Goal: Use online tool/utility: Utilize a website feature to perform a specific function

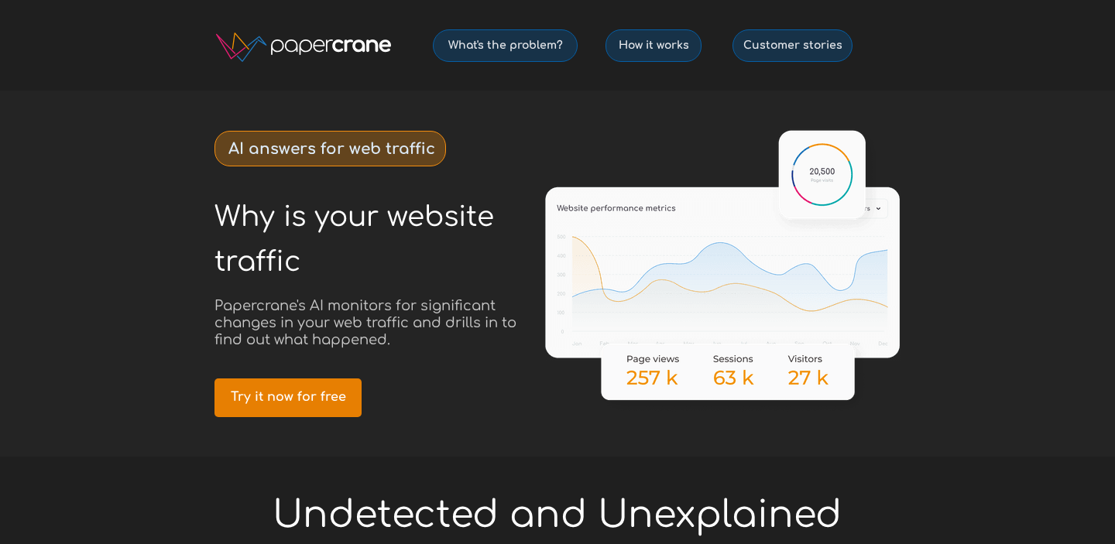
click at [321, 386] on link "Try it now for free" at bounding box center [287, 398] width 147 height 39
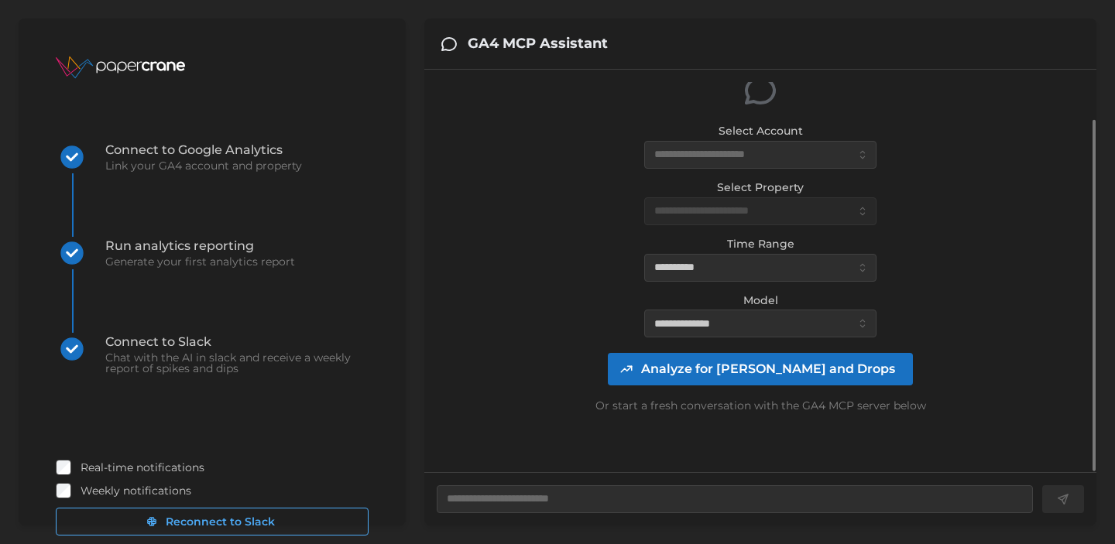
scroll to position [53, 0]
click at [783, 153] on input "Select Account" at bounding box center [760, 156] width 232 height 28
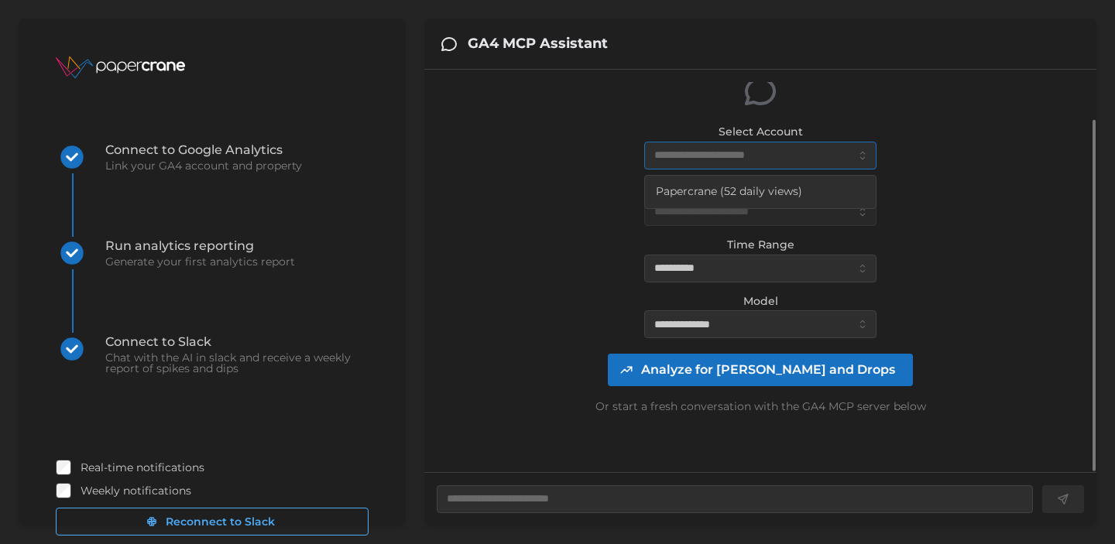
click at [783, 153] on input "Select Account" at bounding box center [760, 156] width 232 height 28
click at [767, 159] on input "Select Account" at bounding box center [760, 156] width 232 height 28
click at [746, 185] on span "Papercrane (52 daily views)" at bounding box center [729, 191] width 146 height 17
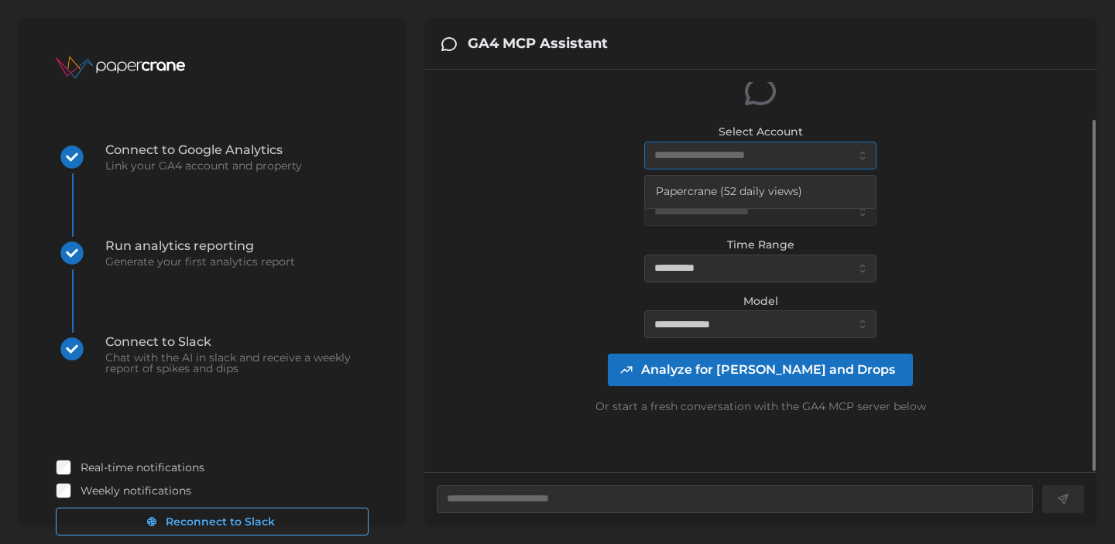
type textarea "*"
type input "**********"
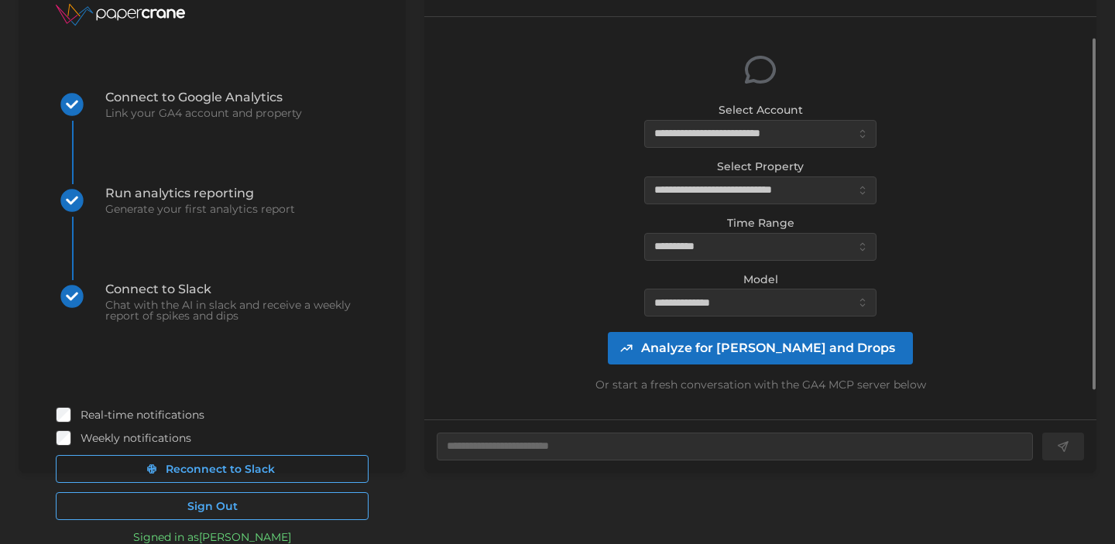
click at [808, 348] on span "Analyze for [PERSON_NAME] and Drops" at bounding box center [768, 348] width 254 height 31
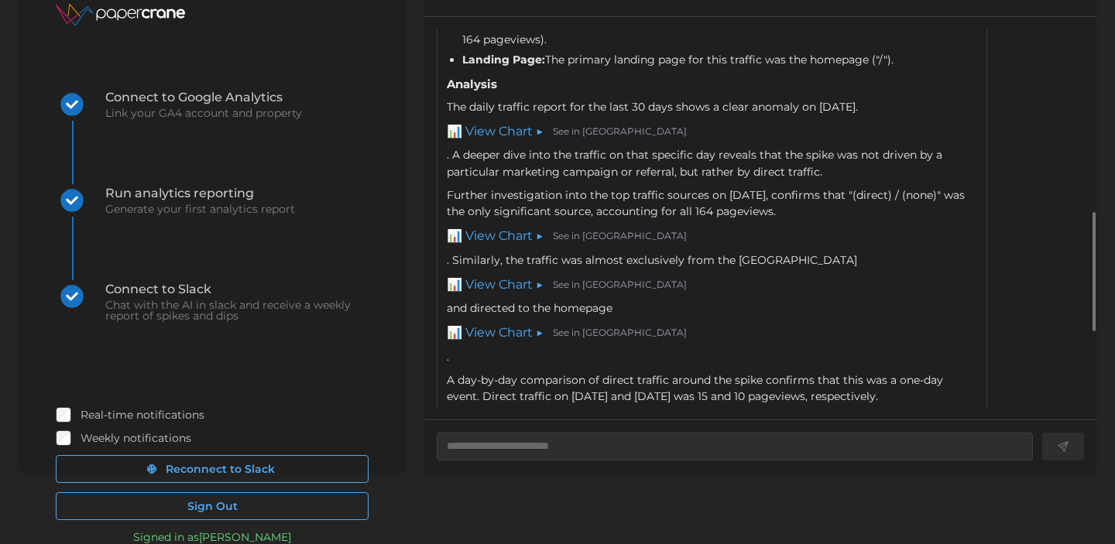
scroll to position [618, 0]
click at [489, 131] on link "📊 View Chart ▶" at bounding box center [495, 131] width 97 height 19
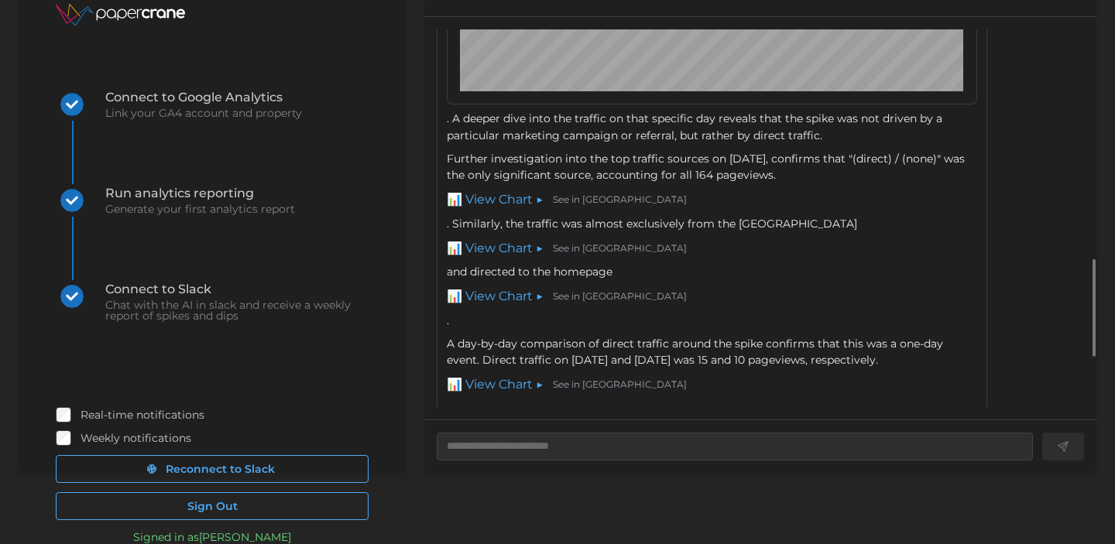
scroll to position [940, 0]
click at [511, 201] on link "📊 View Chart ▶" at bounding box center [495, 201] width 97 height 19
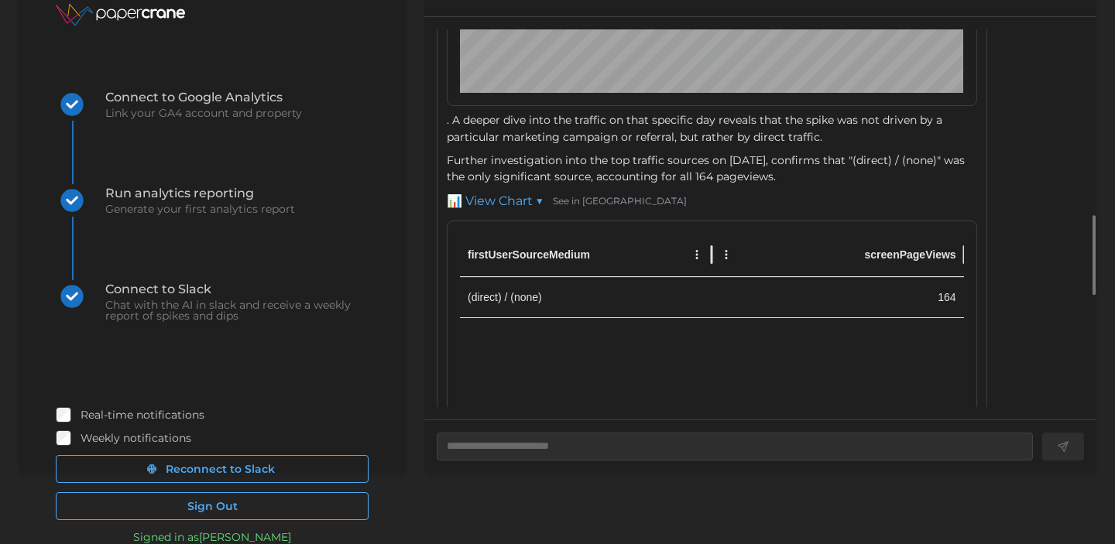
click at [511, 200] on link "📊 View Chart ▼" at bounding box center [495, 201] width 97 height 19
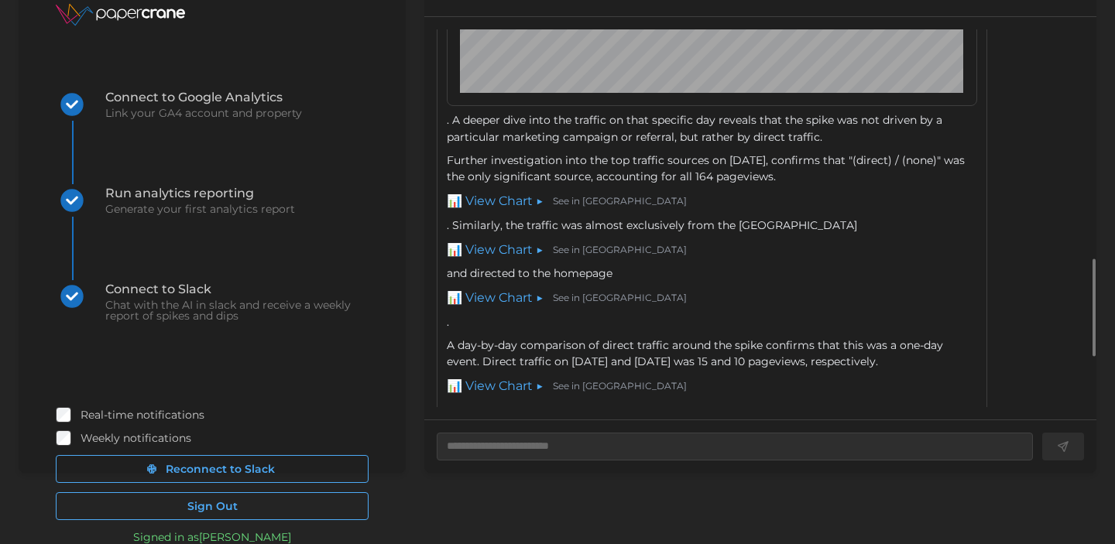
click at [520, 250] on link "📊 View Chart ▶" at bounding box center [495, 250] width 97 height 19
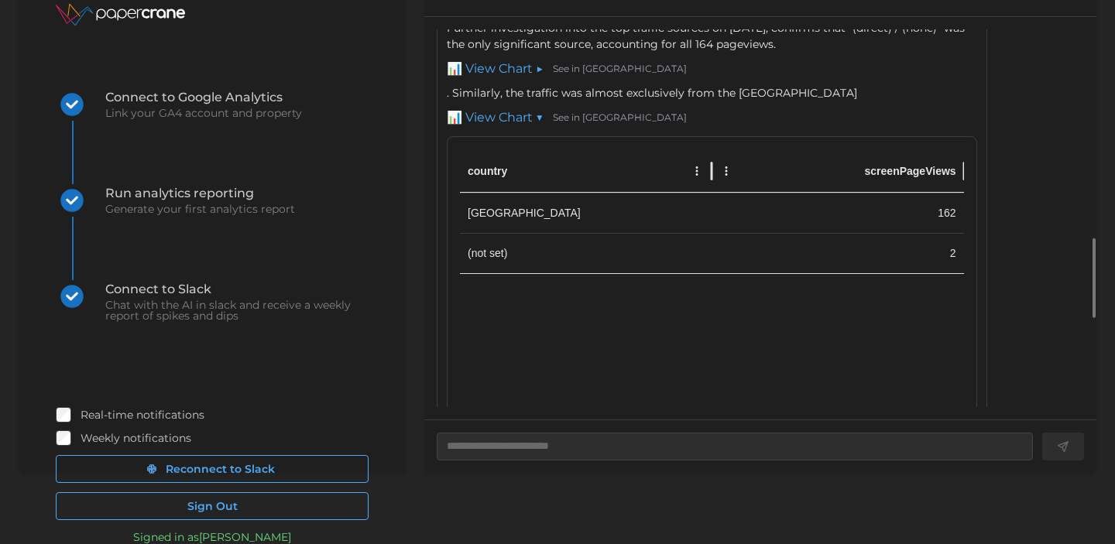
scroll to position [1048, 0]
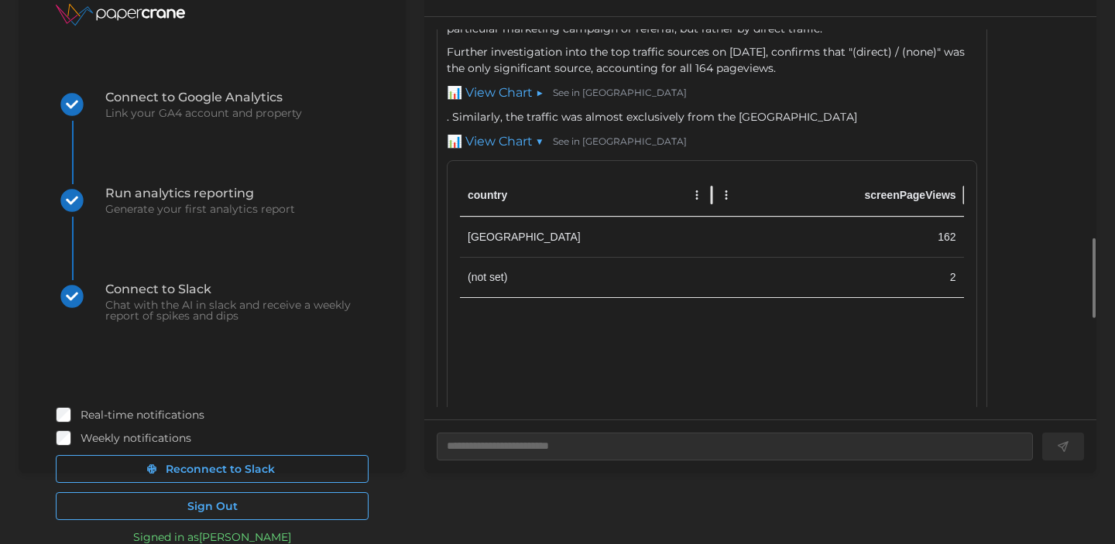
click at [496, 141] on link "📊 View Chart ▼" at bounding box center [495, 141] width 97 height 19
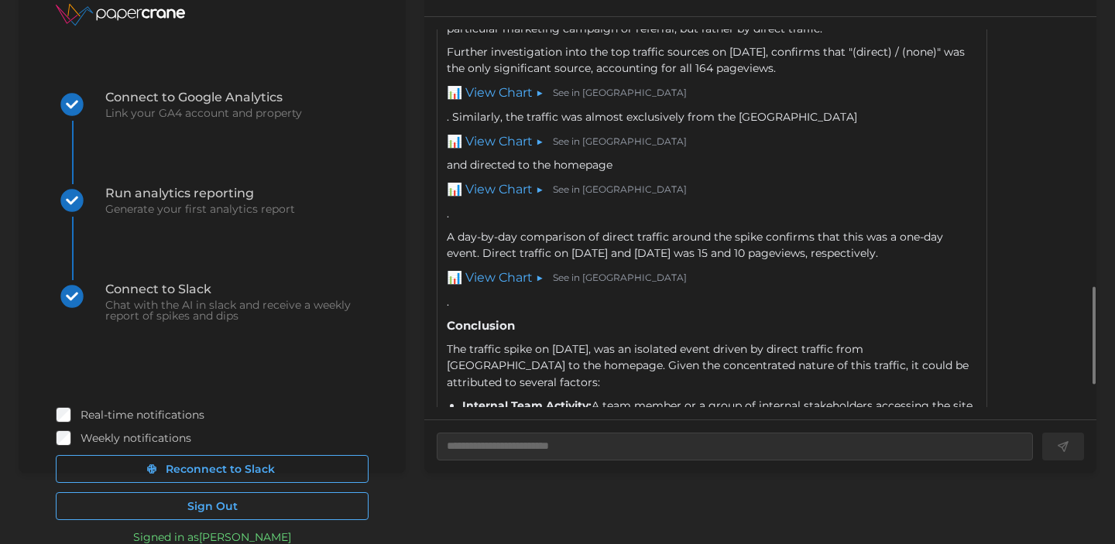
scroll to position [1093, 0]
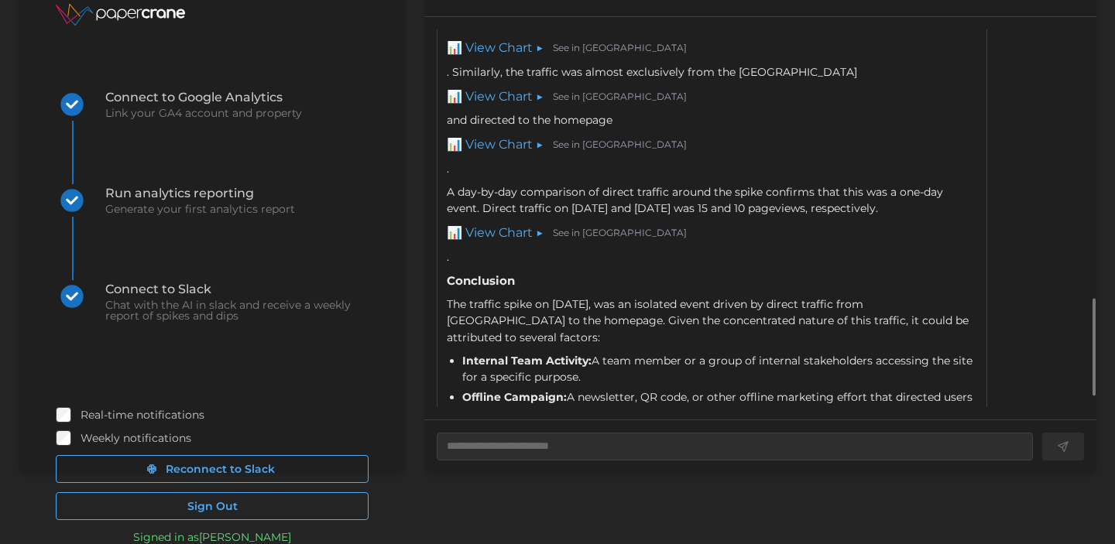
click at [512, 235] on link "📊 View Chart ▶" at bounding box center [495, 233] width 97 height 19
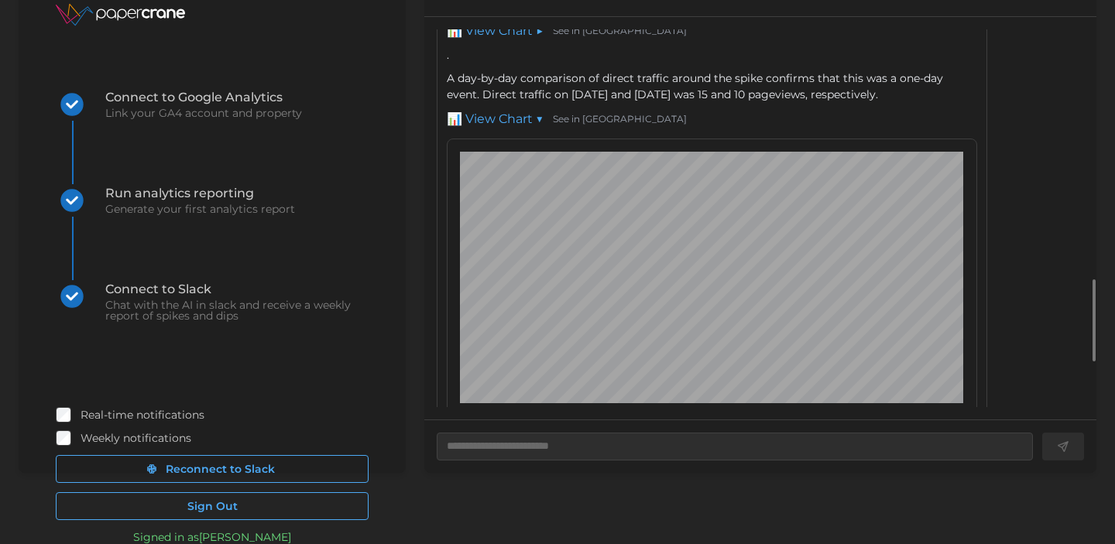
click at [519, 118] on link "📊 View Chart ▼" at bounding box center [495, 119] width 97 height 19
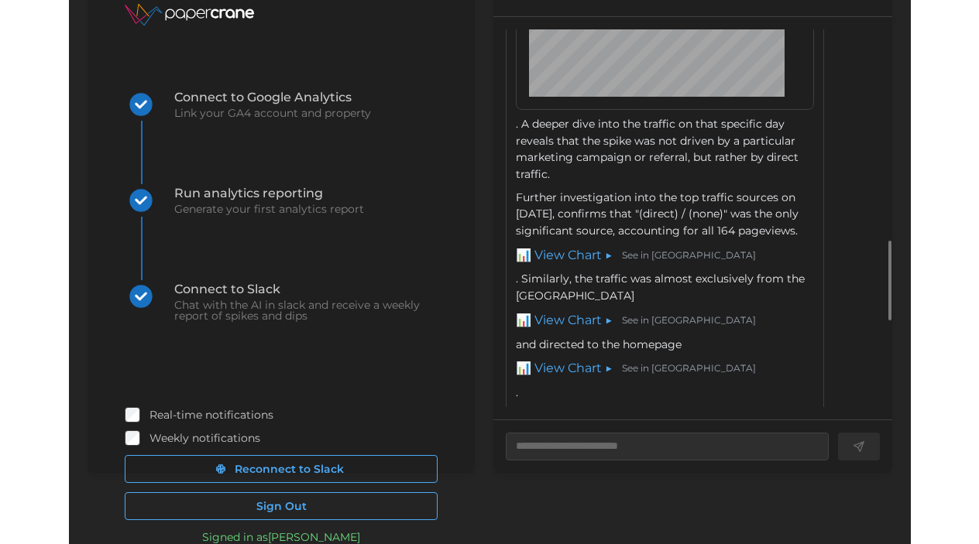
scroll to position [1055, 0]
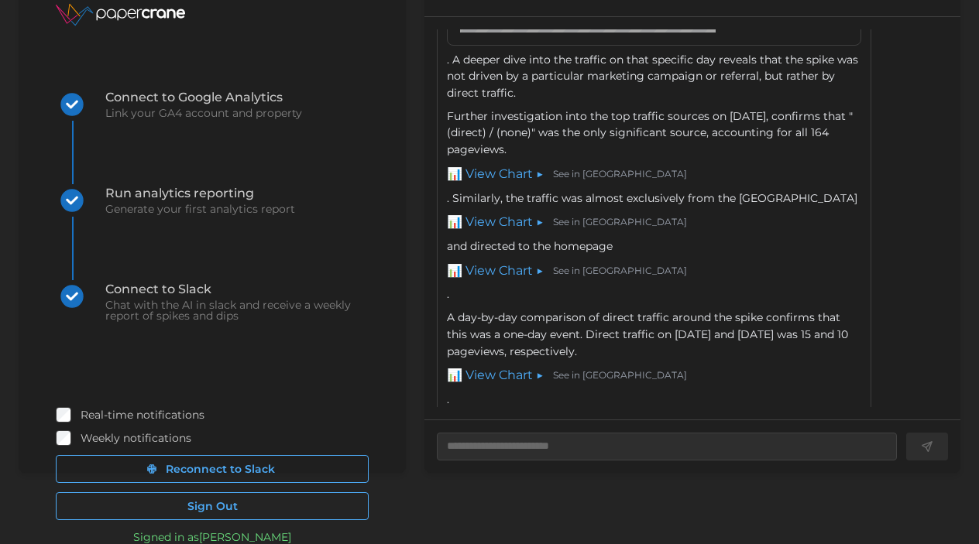
type textarea "*"
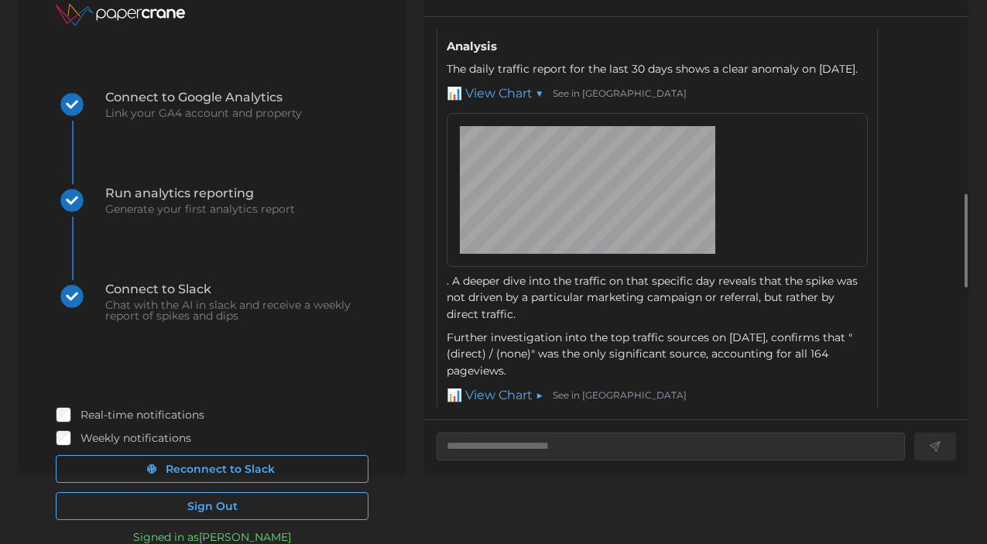
scroll to position [702, 0]
click at [588, 103] on link "See in [GEOGRAPHIC_DATA]" at bounding box center [620, 95] width 134 height 15
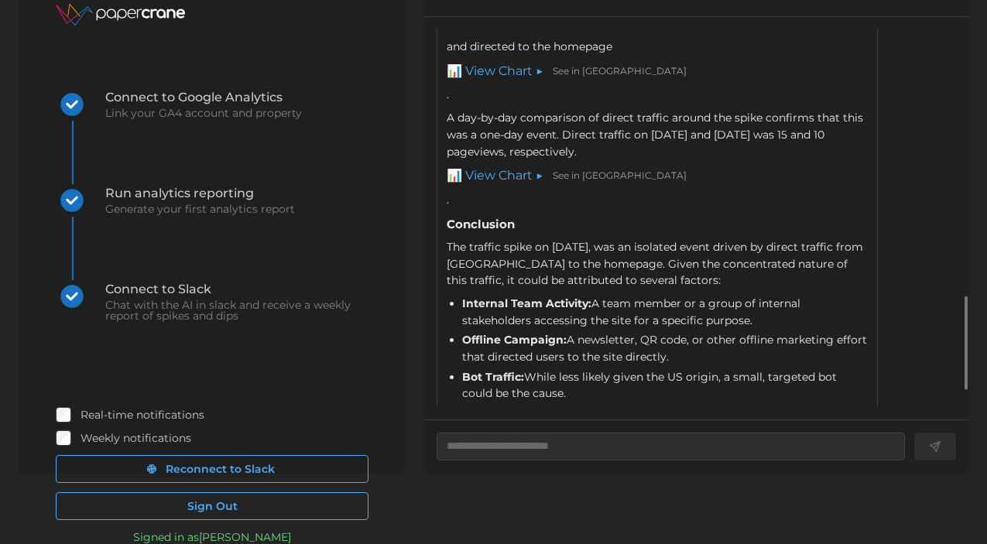
scroll to position [1243, 0]
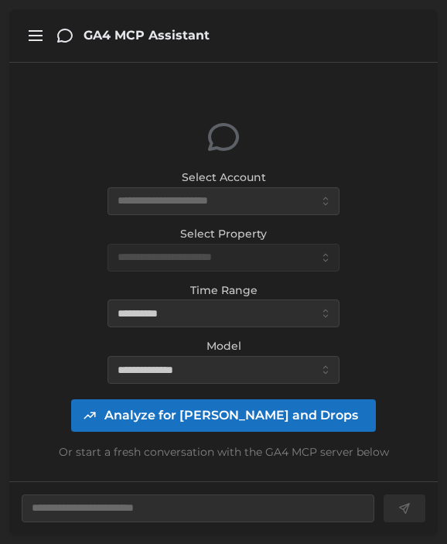
type textarea "*"
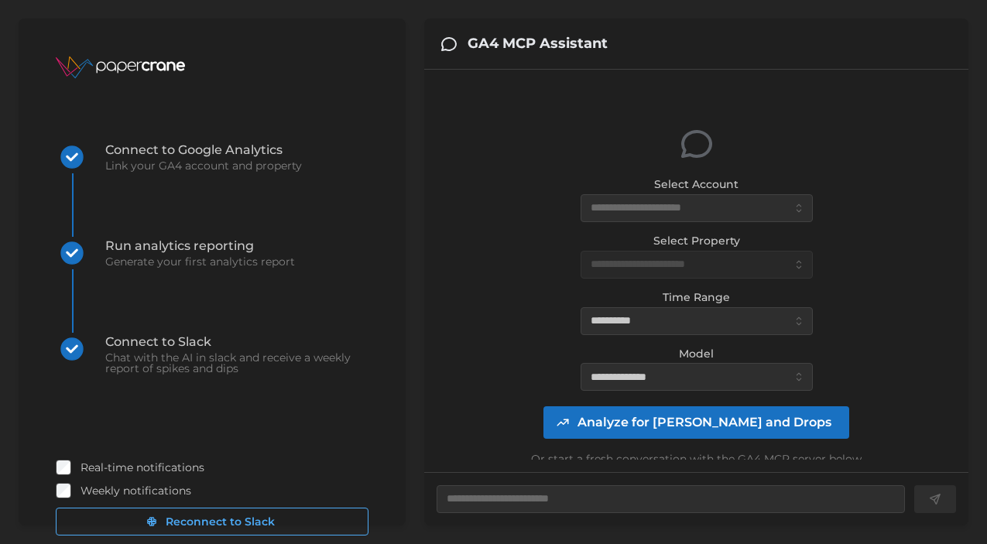
scroll to position [53, 0]
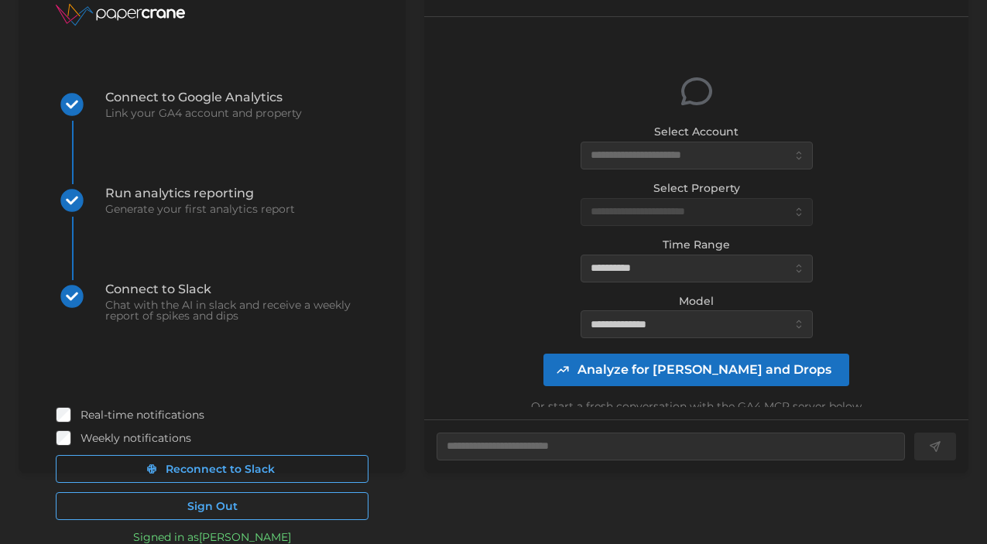
click at [261, 504] on span "Sign Out" at bounding box center [211, 506] width 283 height 26
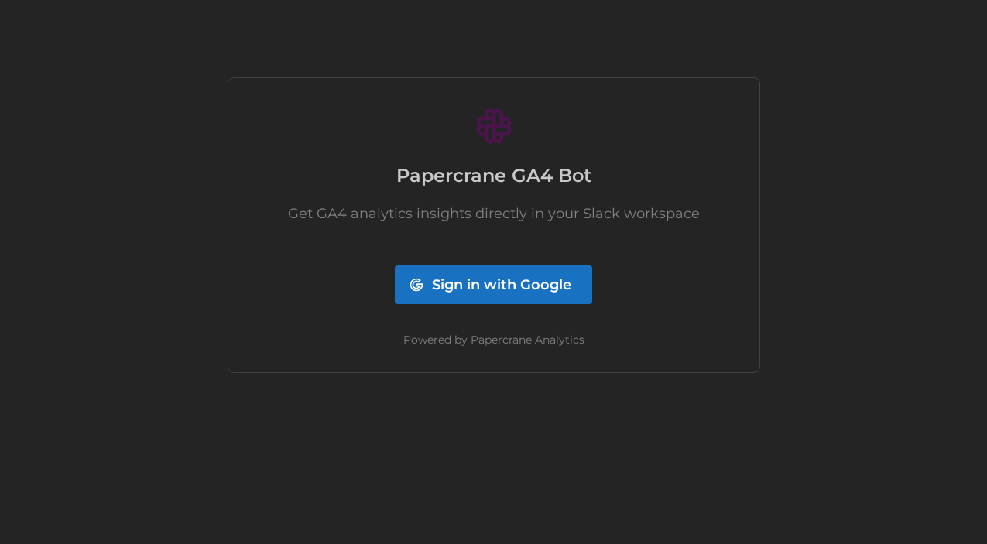
click at [506, 287] on span "Sign in with Google" at bounding box center [501, 284] width 139 height 37
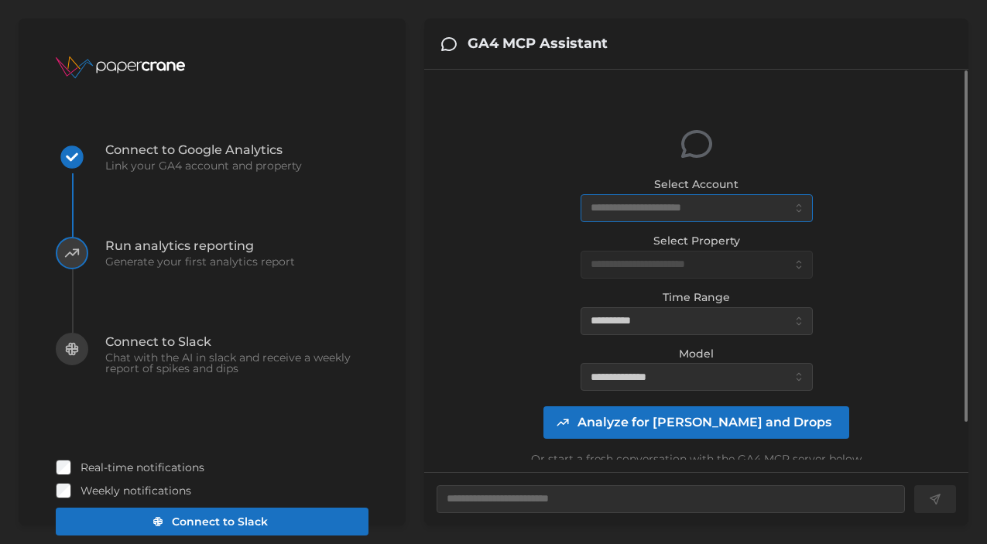
click at [640, 202] on input "Select Account" at bounding box center [697, 208] width 232 height 28
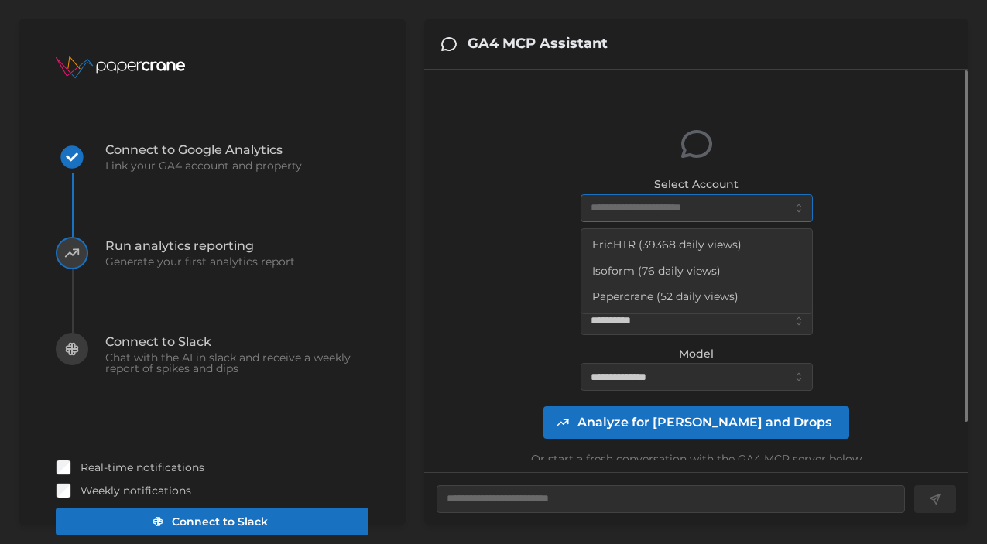
click at [642, 243] on span "EricHTR (39368 daily views)" at bounding box center [666, 245] width 149 height 17
type textarea "*"
type input "**********"
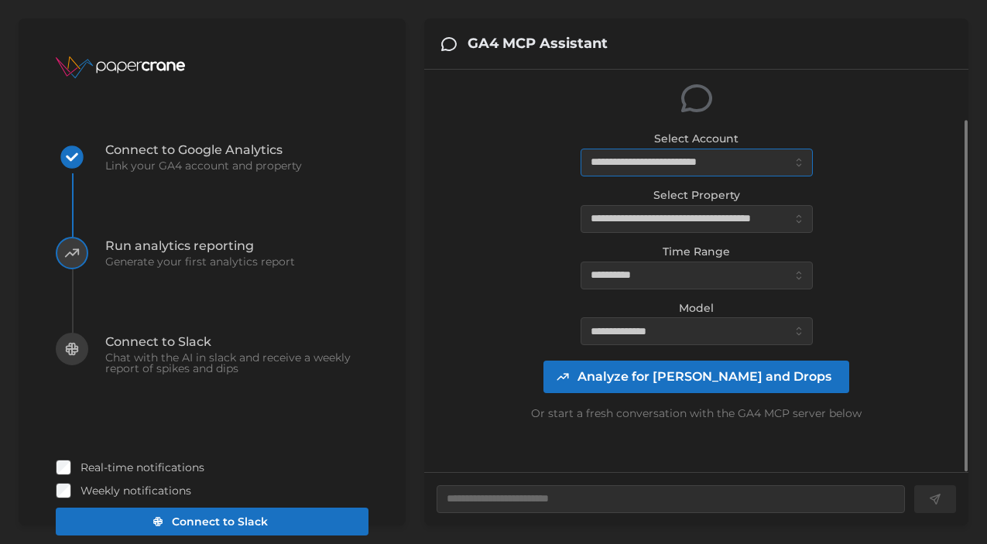
scroll to position [53, 0]
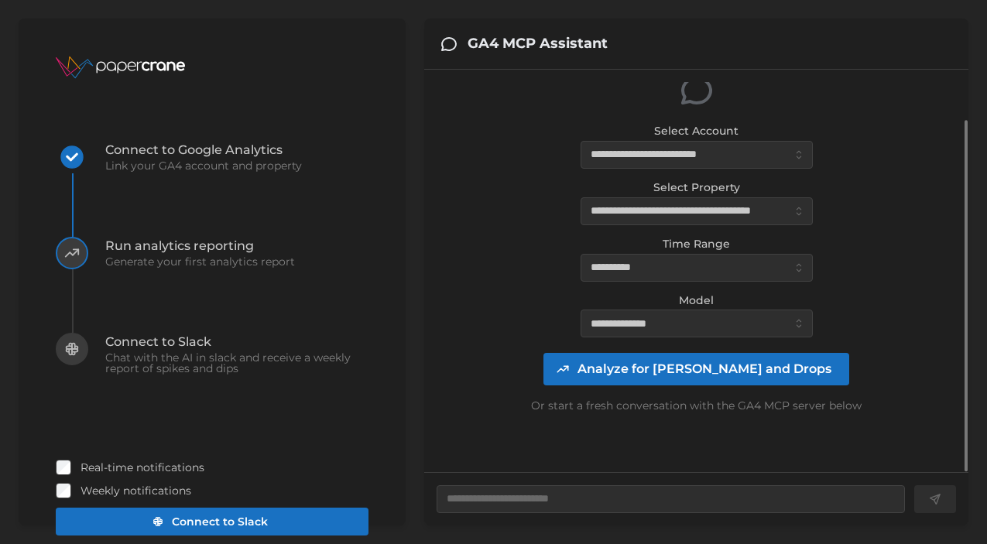
click at [715, 363] on span "Analyze for Spikes and Drops" at bounding box center [705, 369] width 254 height 31
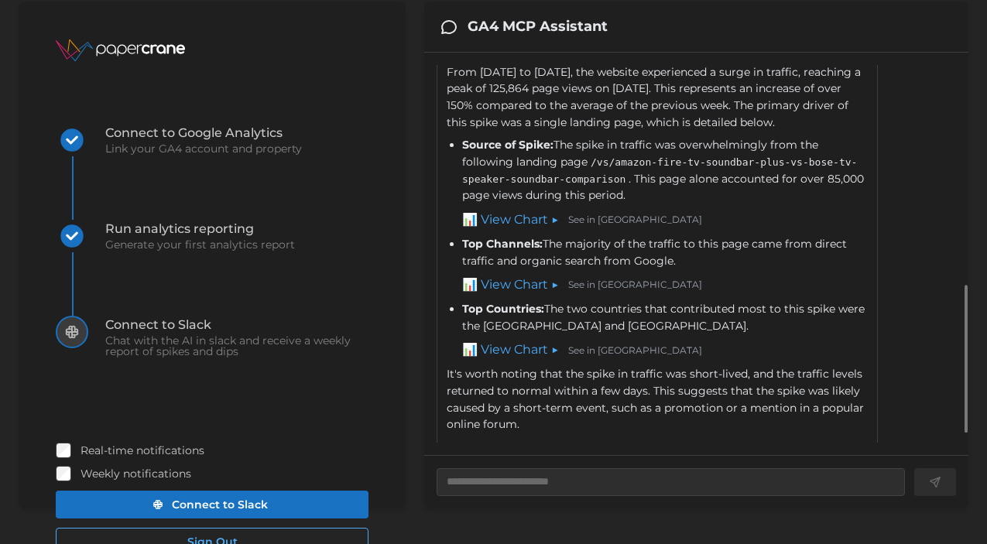
scroll to position [18, 0]
click at [509, 229] on link "📊 View Chart ▶" at bounding box center [510, 219] width 97 height 19
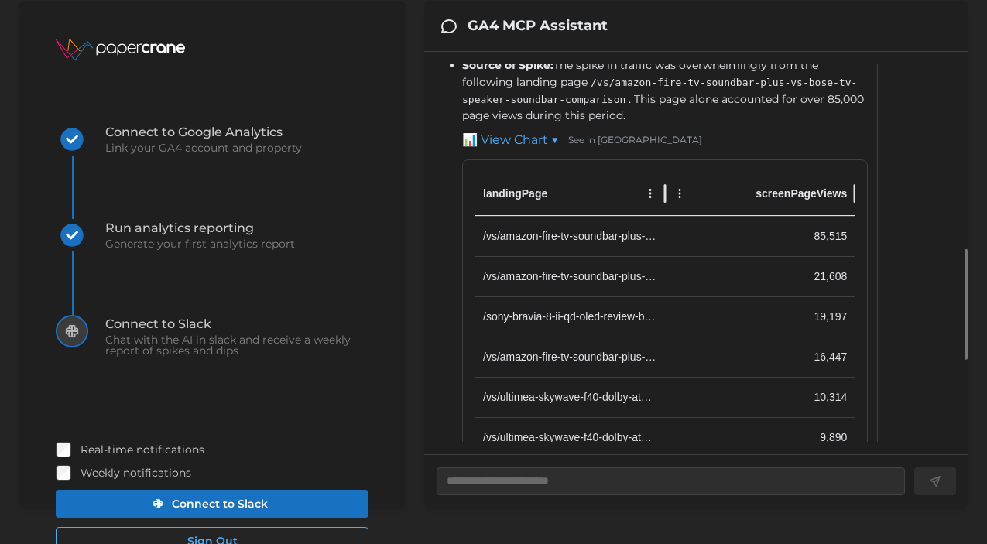
click at [523, 150] on link "📊 View Chart ▼" at bounding box center [510, 140] width 97 height 19
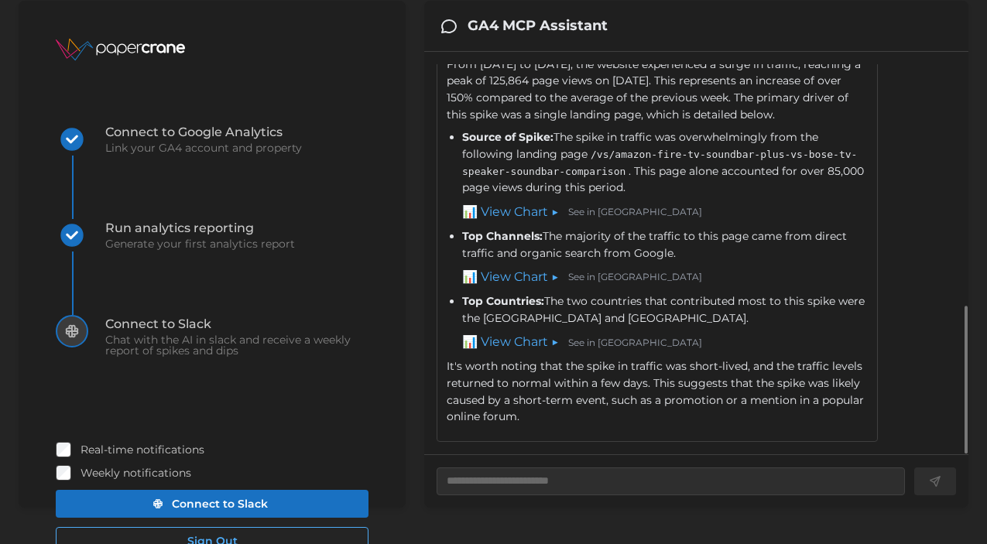
click at [517, 281] on link "📊 View Chart ▶" at bounding box center [510, 277] width 97 height 19
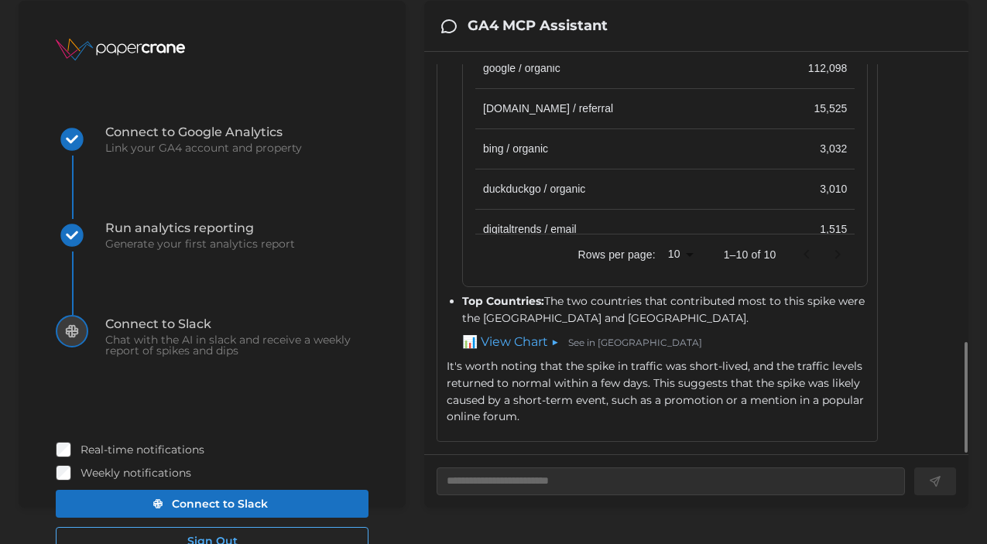
scroll to position [991, 0]
click at [523, 348] on link "📊 View Chart ▶" at bounding box center [510, 342] width 97 height 19
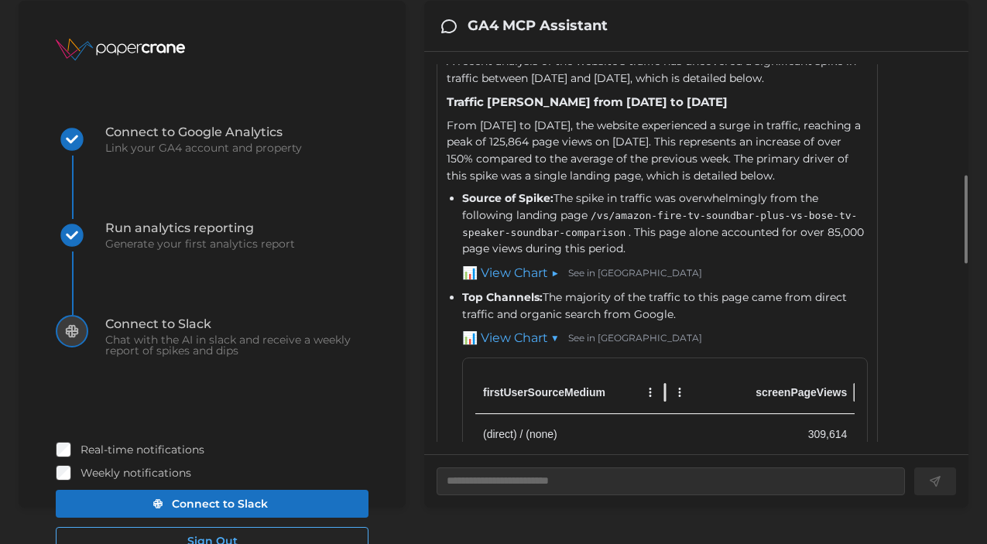
scroll to position [544, 0]
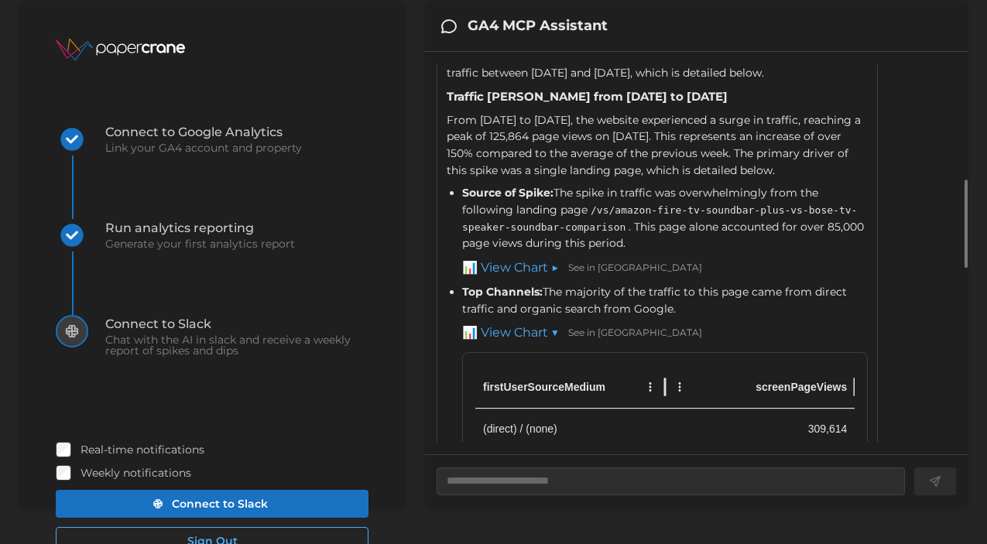
click at [538, 278] on link "📊 View Chart ▶" at bounding box center [510, 268] width 97 height 19
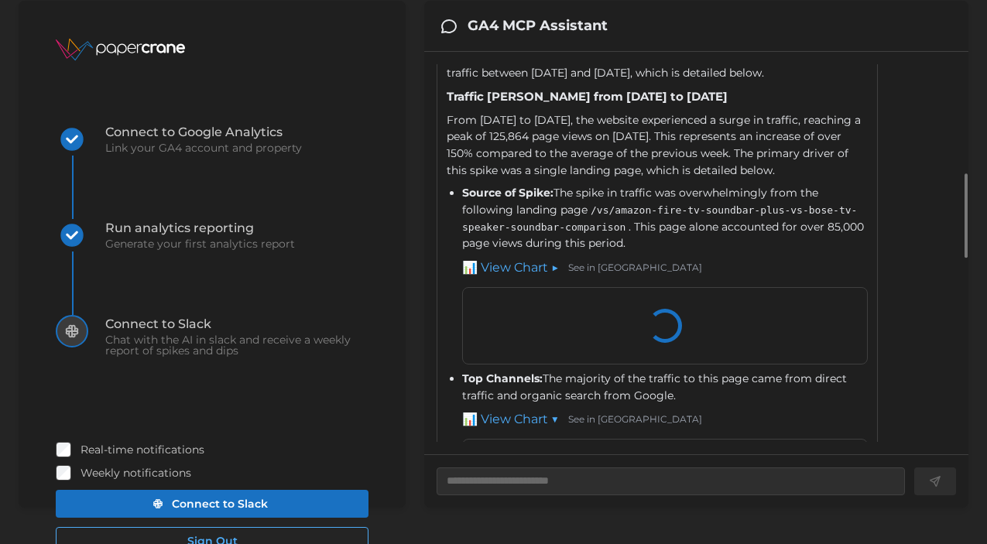
type textarea "*"
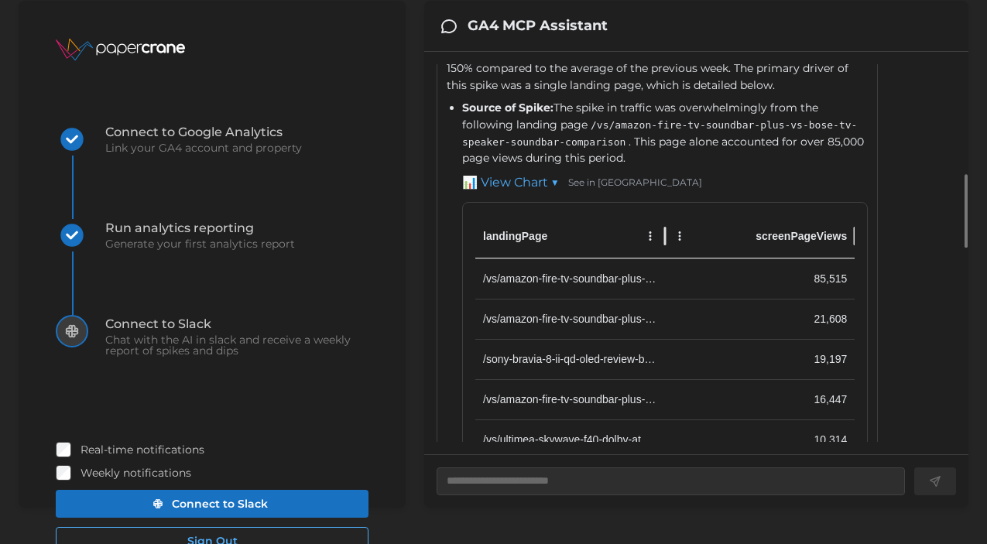
scroll to position [624, 0]
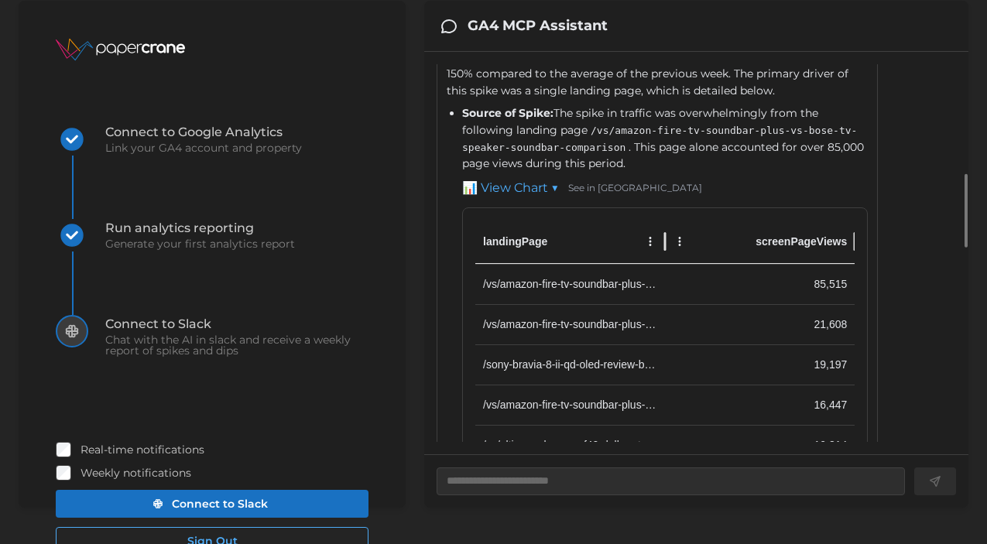
click at [664, 263] on div at bounding box center [665, 241] width 8 height 43
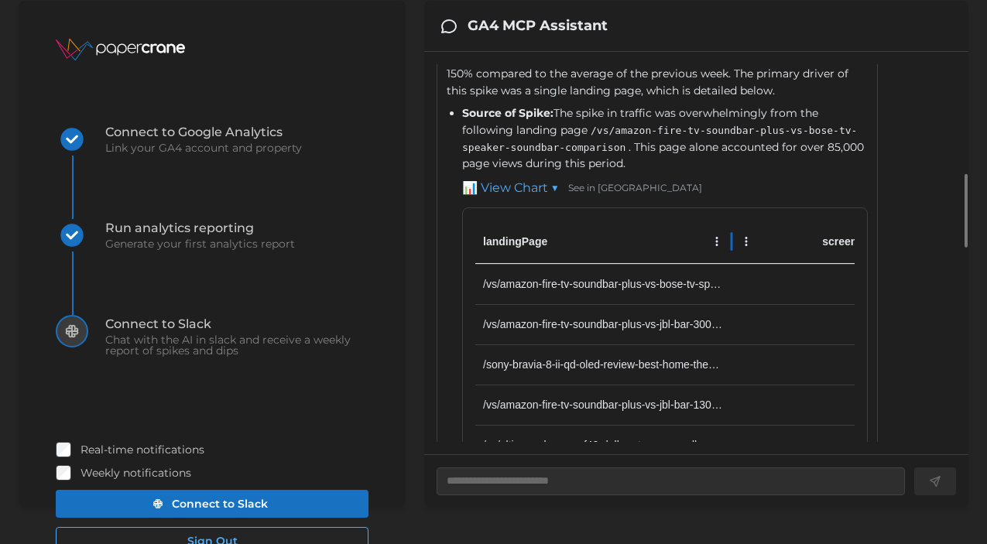
drag, startPoint x: 664, startPoint y: 289, endPoint x: 730, endPoint y: 279, distance: 66.5
click at [730, 264] on div "landingPage screenPageViews" at bounding box center [698, 242] width 446 height 43
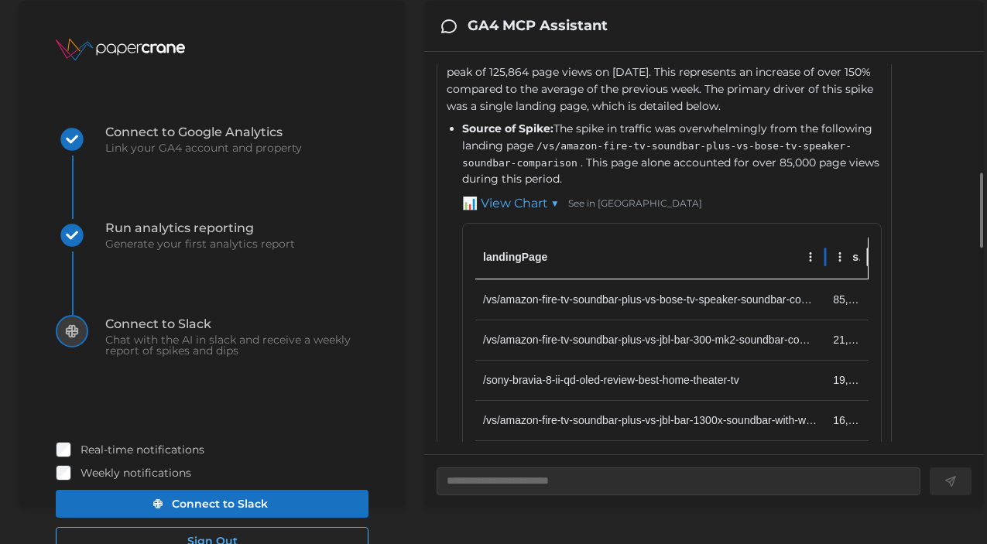
drag, startPoint x: 730, startPoint y: 279, endPoint x: 822, endPoint y: 283, distance: 92.2
click at [822, 279] on div at bounding box center [825, 256] width 8 height 43
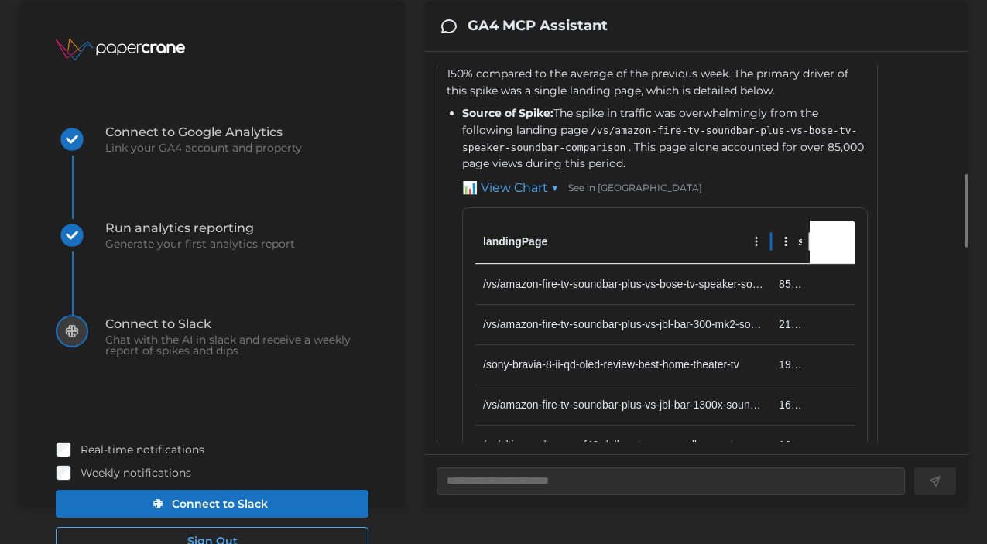
drag, startPoint x: 821, startPoint y: 293, endPoint x: 769, endPoint y: 293, distance: 52.6
click at [769, 263] on div at bounding box center [771, 241] width 8 height 43
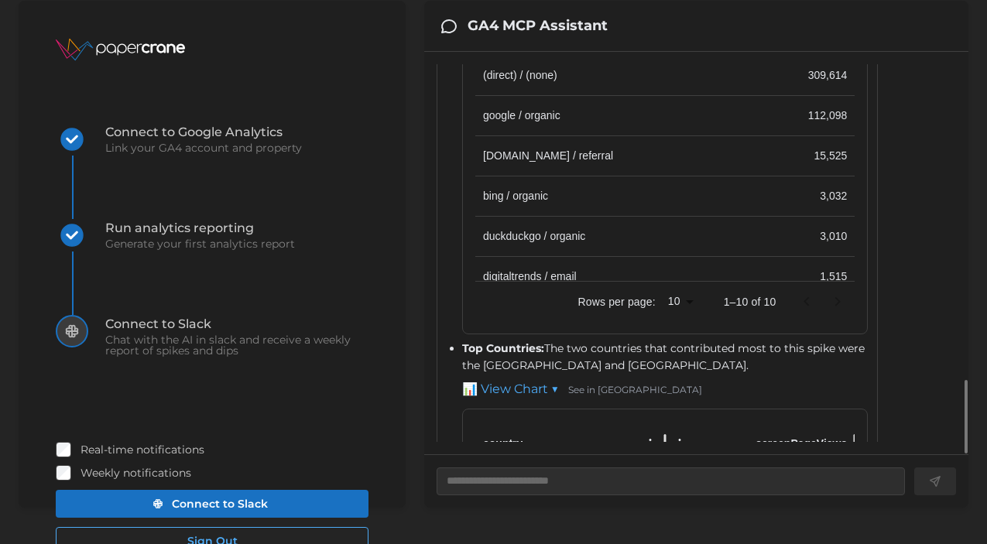
scroll to position [1685, 0]
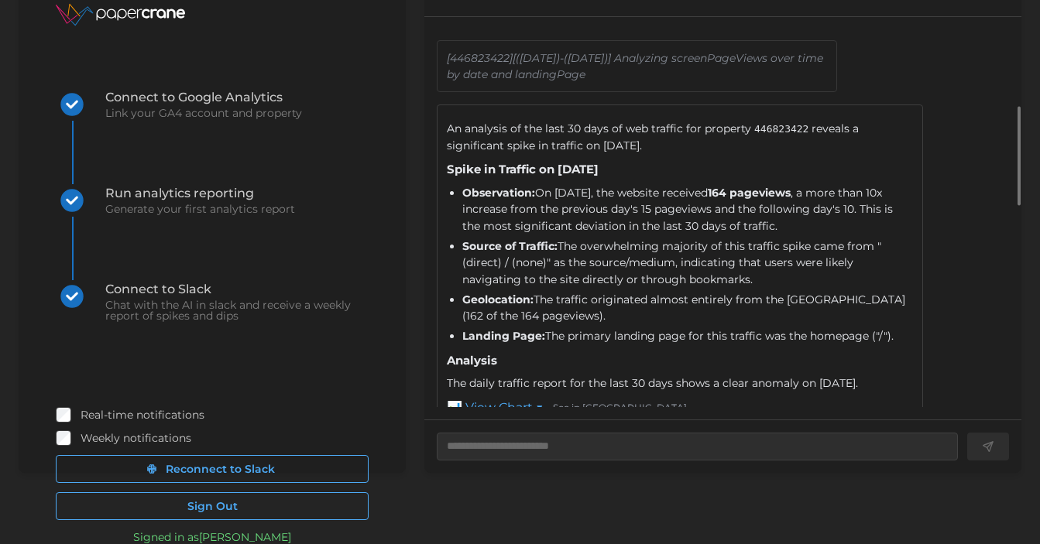
scroll to position [338, 0]
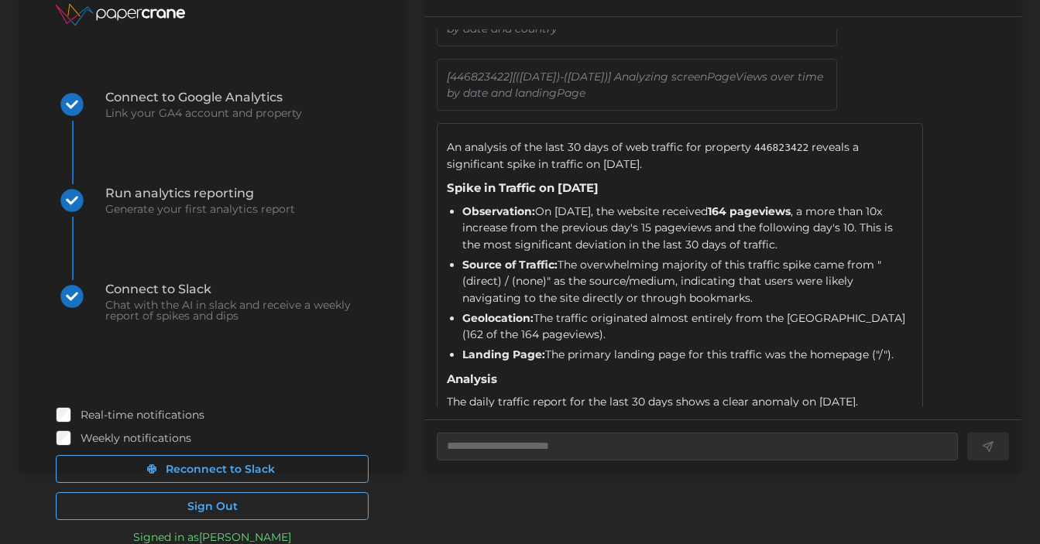
type textarea "*"
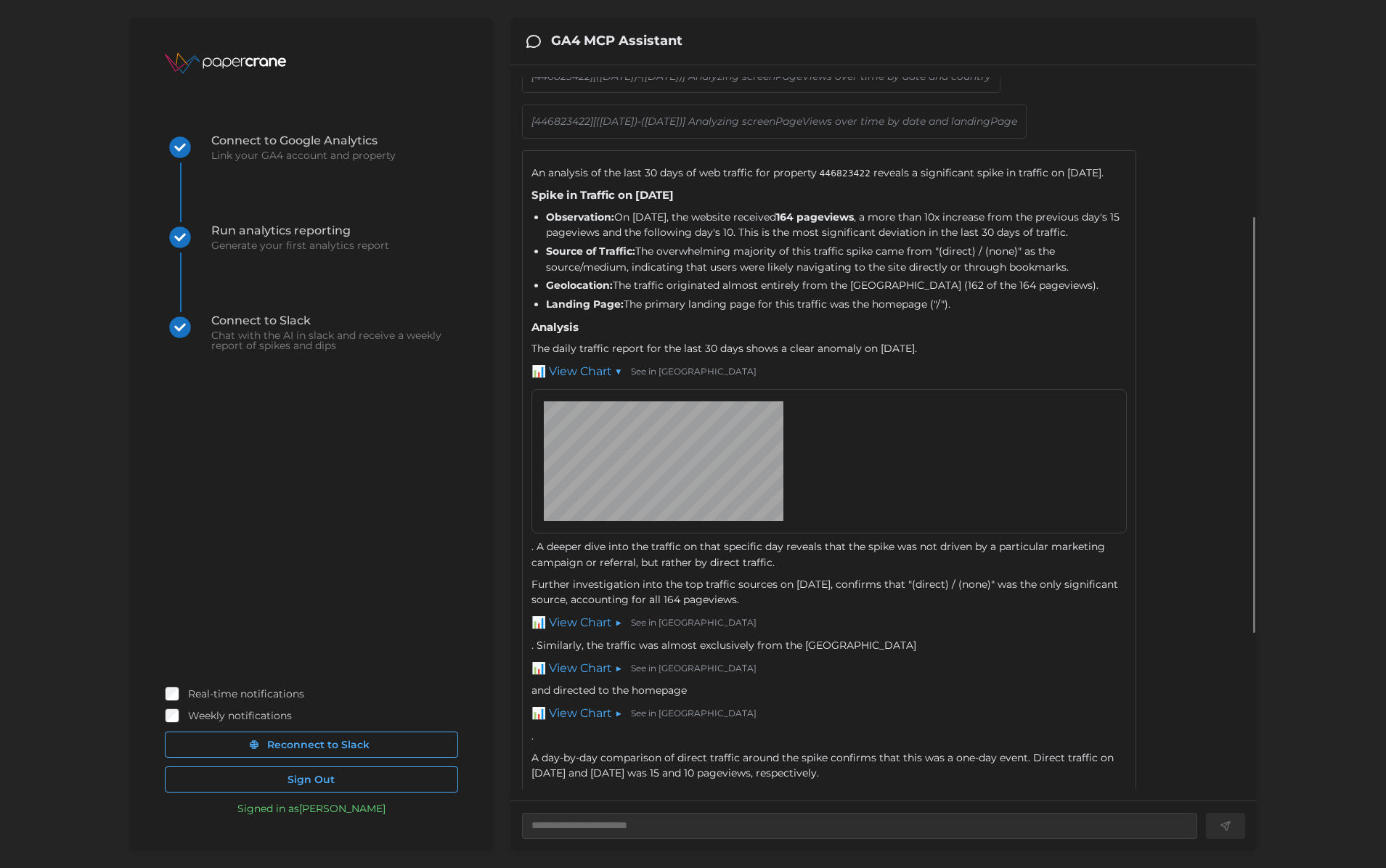
scroll to position [545, 0]
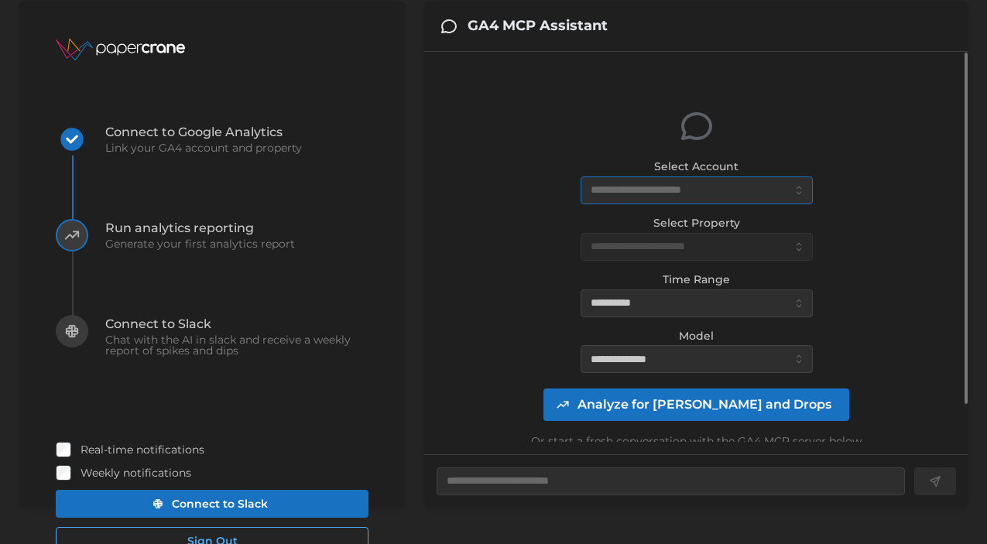
type textarea "*"
click at [662, 189] on input "Select Account" at bounding box center [697, 191] width 232 height 28
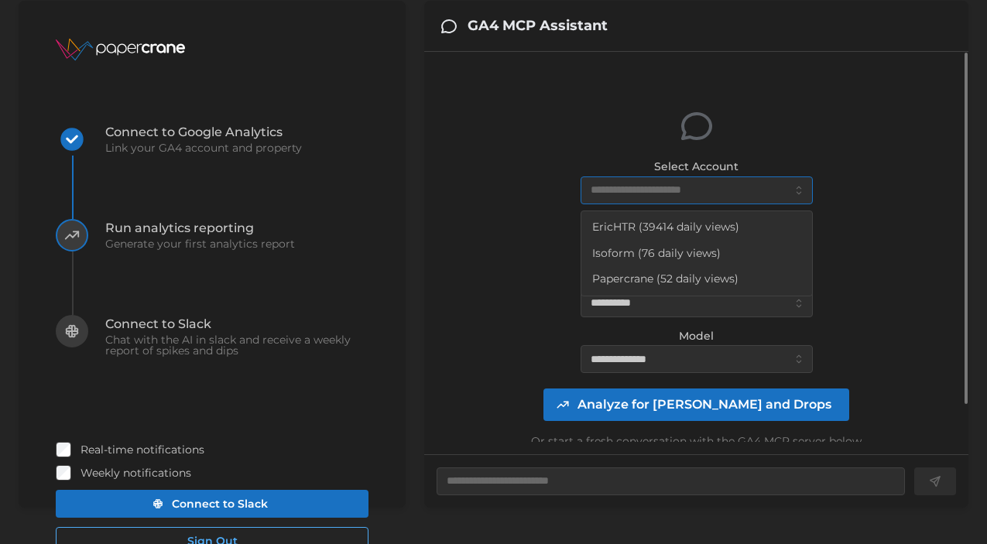
click at [660, 221] on span "EricHTR (39414 daily views)" at bounding box center [665, 227] width 147 height 17
type input "**********"
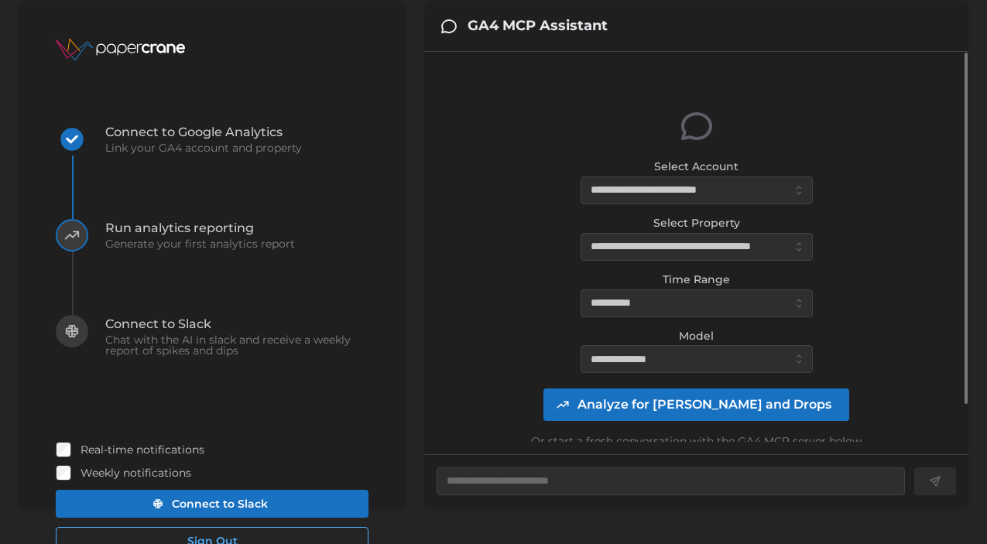
click at [686, 403] on span "Analyze for [PERSON_NAME] and Drops" at bounding box center [705, 404] width 254 height 31
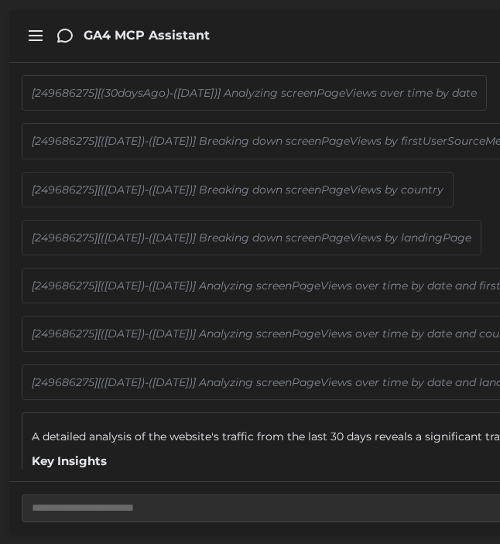
type textarea "*"
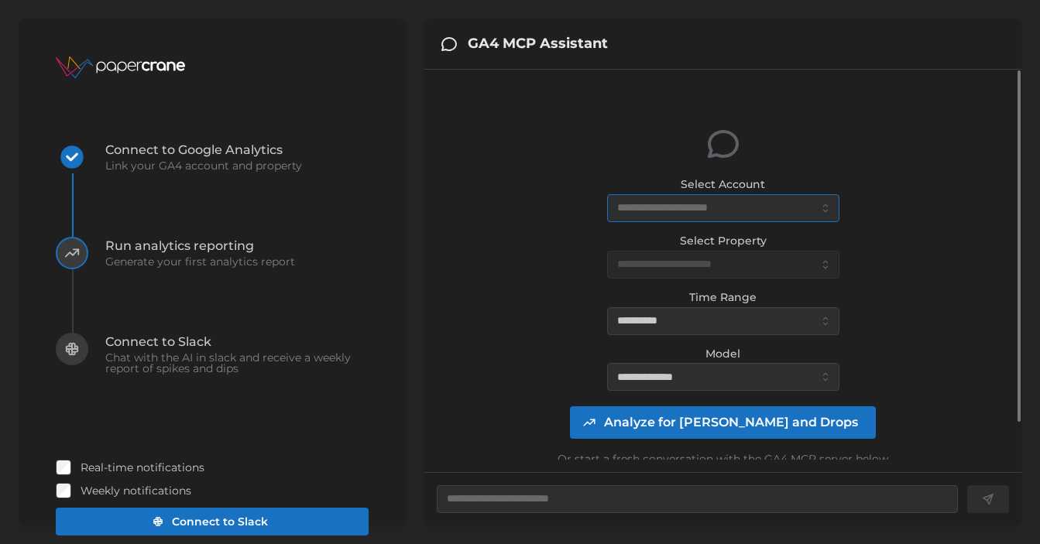
click at [694, 200] on input "Select Account" at bounding box center [723, 208] width 232 height 28
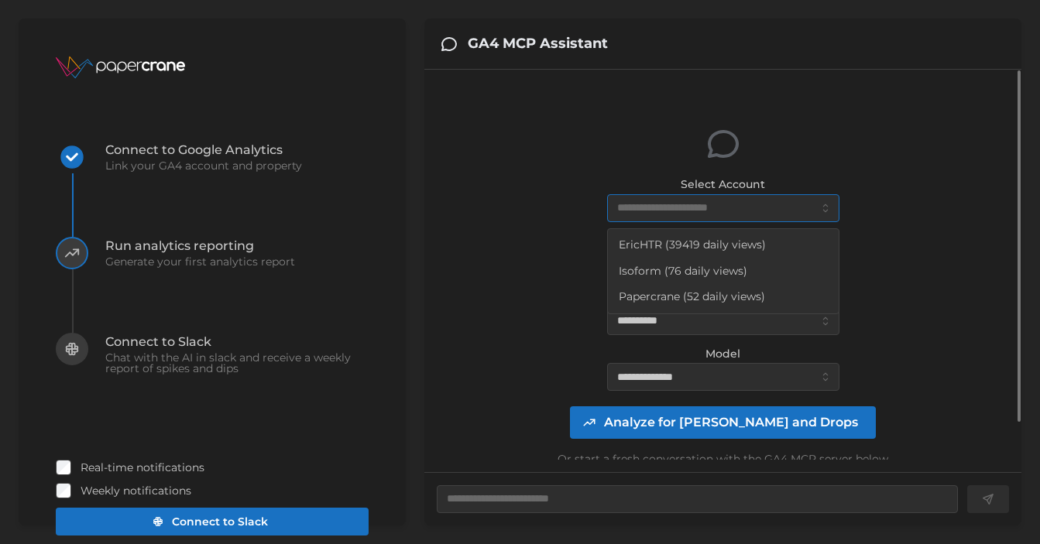
click at [694, 233] on div "EricHTR (39419 daily views)" at bounding box center [723, 245] width 225 height 26
type textarea "*"
type input "**********"
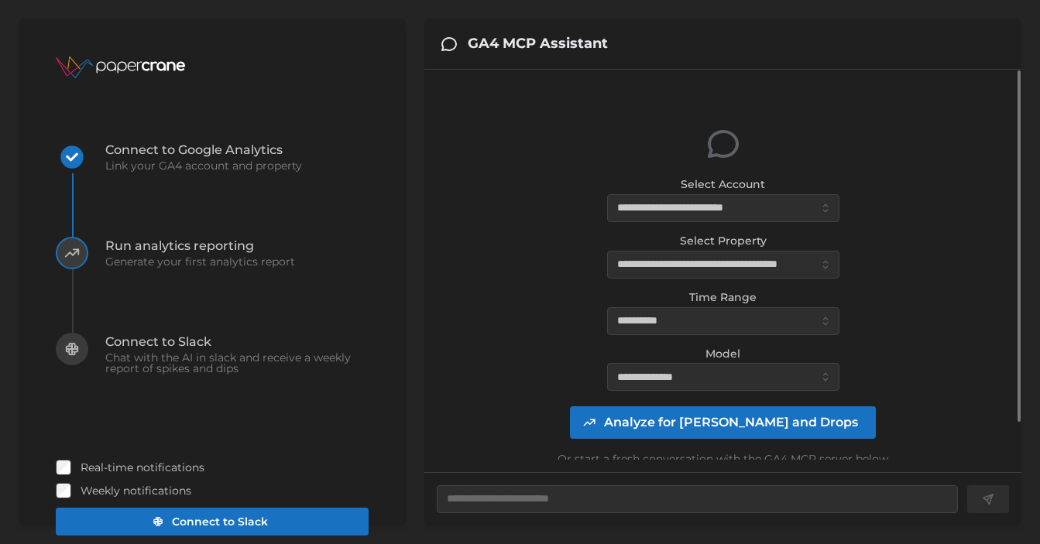
click at [708, 424] on span "Analyze for [PERSON_NAME] and Drops" at bounding box center [731, 422] width 254 height 31
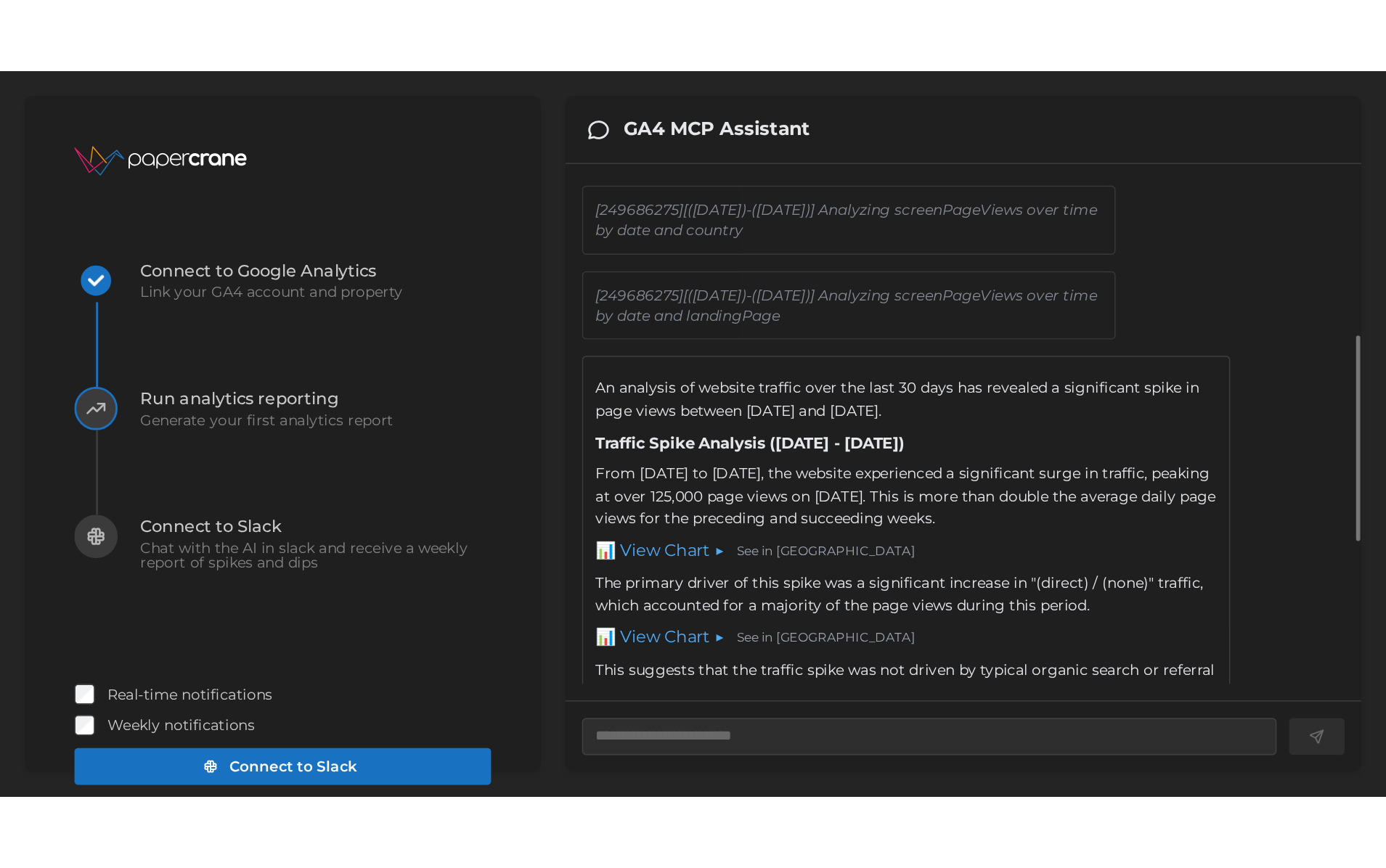
scroll to position [298, 0]
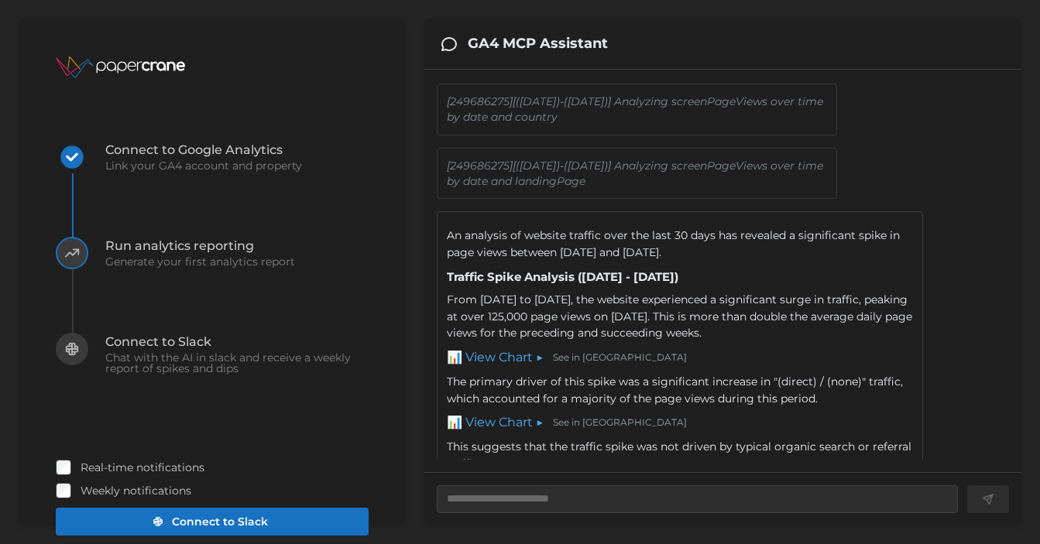
type textarea "*"
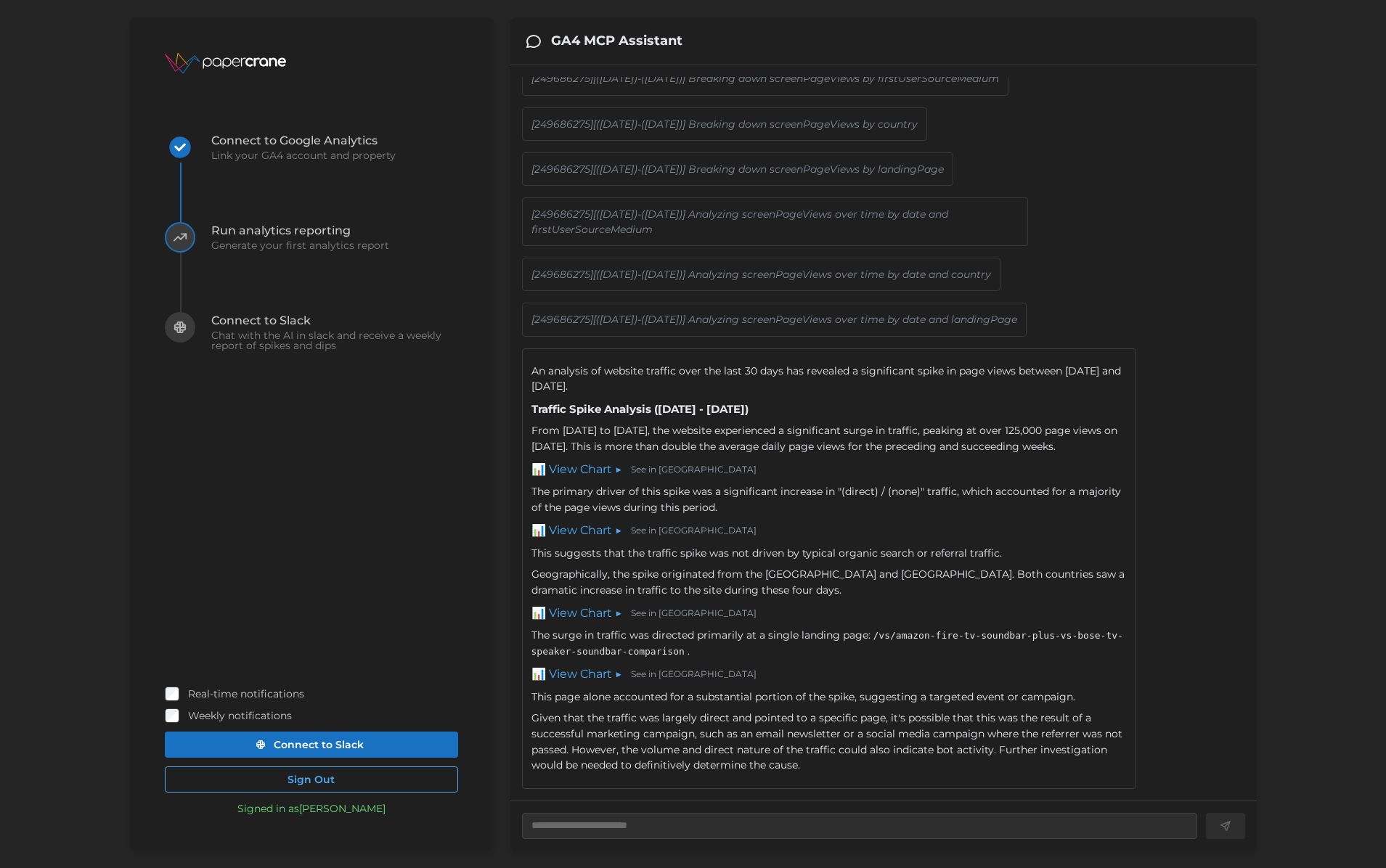
scroll to position [120, 0]
click at [670, 471] on link "See in [GEOGRAPHIC_DATA]" at bounding box center [694, 470] width 126 height 14
